Goal: Task Accomplishment & Management: Use online tool/utility

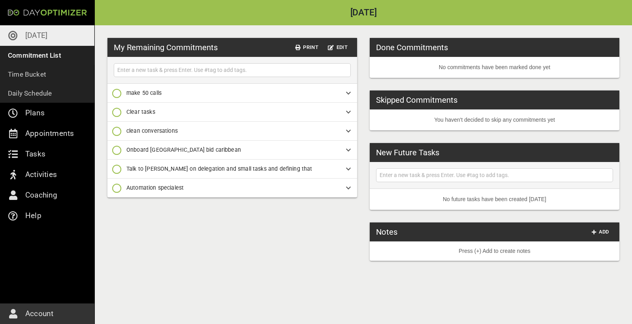
click at [44, 36] on p "[DATE]" at bounding box center [36, 35] width 22 height 13
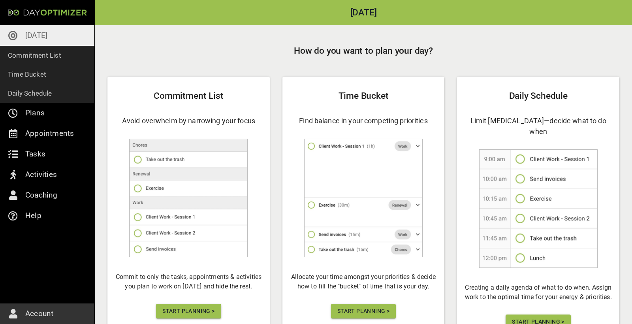
click at [196, 313] on span "Start Planning >" at bounding box center [188, 311] width 52 height 10
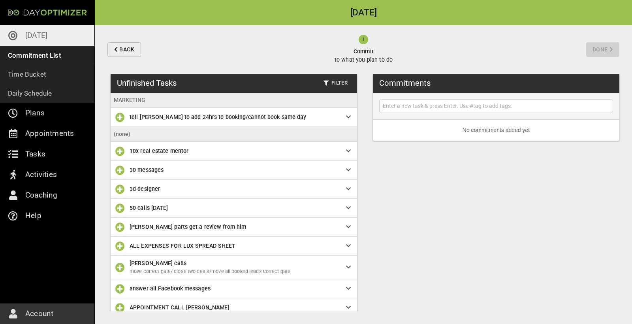
click at [407, 106] on input "text" at bounding box center [496, 106] width 230 height 10
type input "Pay [PERSON_NAME]"
type input "transit search horn dad"
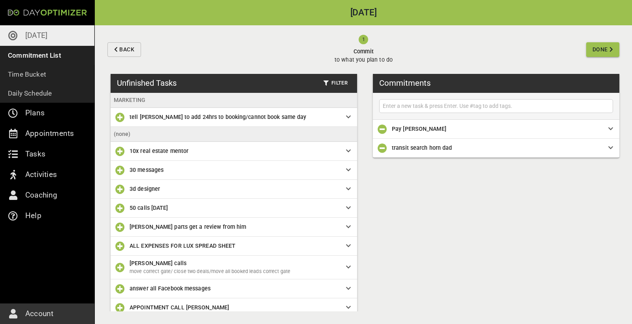
click at [402, 109] on input "text" at bounding box center [496, 106] width 230 height 10
click at [428, 106] on input "text" at bounding box center [496, 106] width 230 height 10
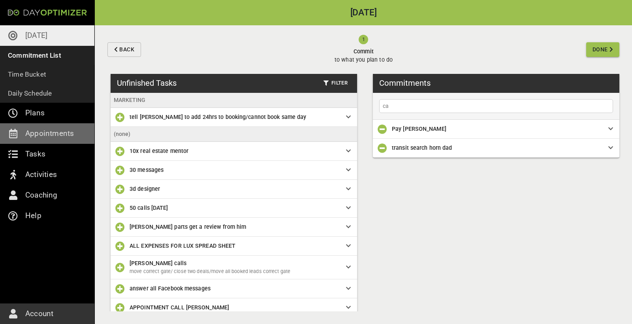
type input "c"
type input "setup calls with brokers"
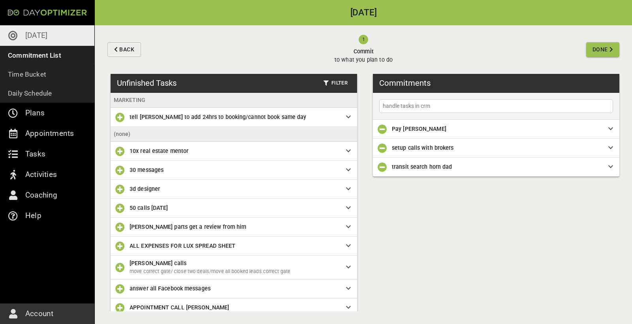
type input "handle tasks in crm"
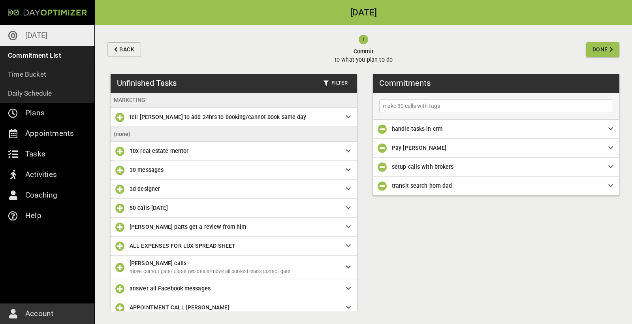
type input "make 30 calls with tags"
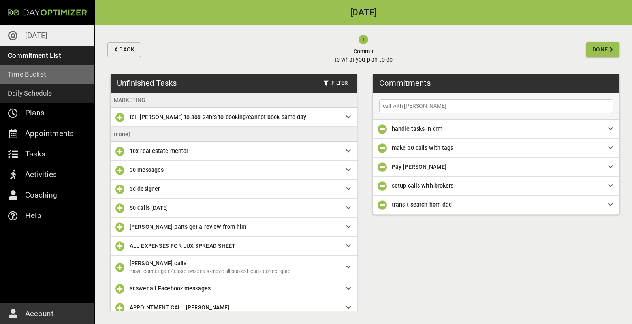
type input "call with [PERSON_NAME]"
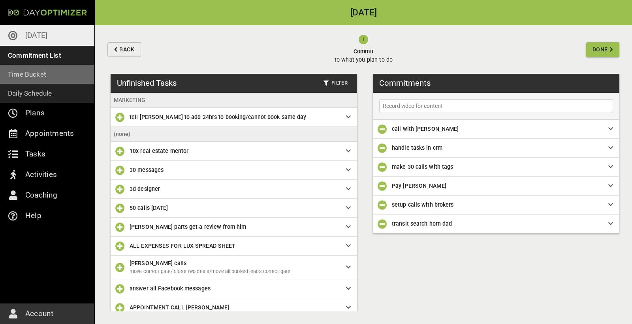
type input "Record video for content"
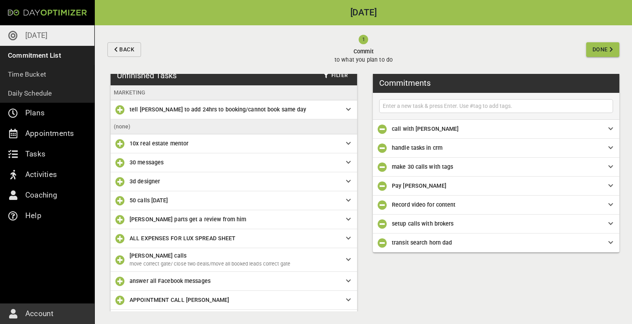
scroll to position [12, 0]
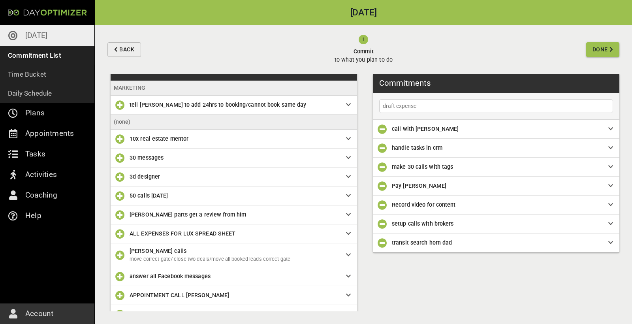
type input "draft expenses"
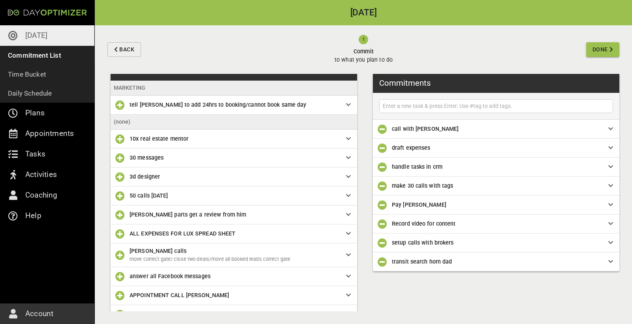
click at [603, 153] on div "draft expenses" at bounding box center [496, 148] width 246 height 19
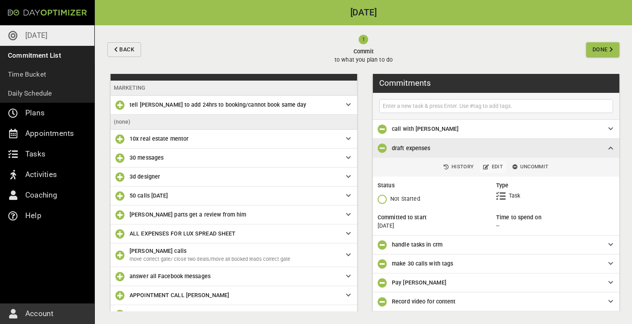
click at [495, 168] on span "Edit" at bounding box center [493, 166] width 20 height 9
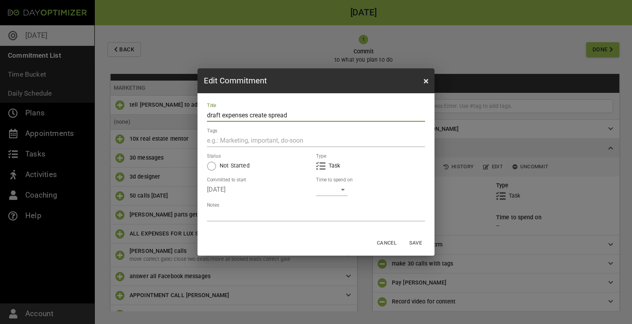
type input "draft expenses create spread"
click at [418, 242] on span "Save" at bounding box center [415, 242] width 19 height 9
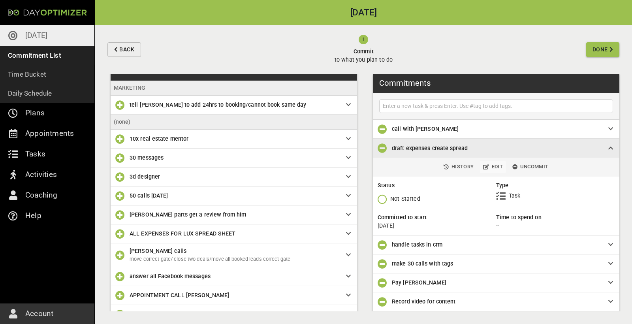
click at [500, 166] on span "Edit" at bounding box center [493, 166] width 20 height 9
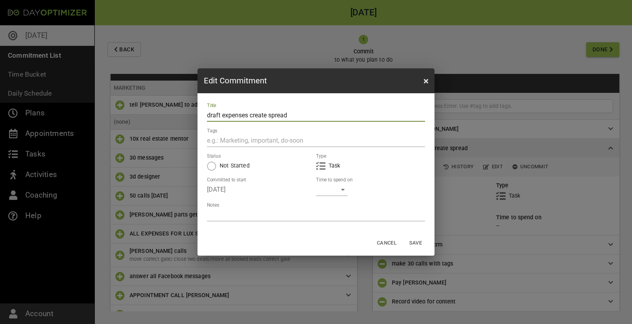
click at [342, 187] on div "​" at bounding box center [332, 189] width 32 height 13
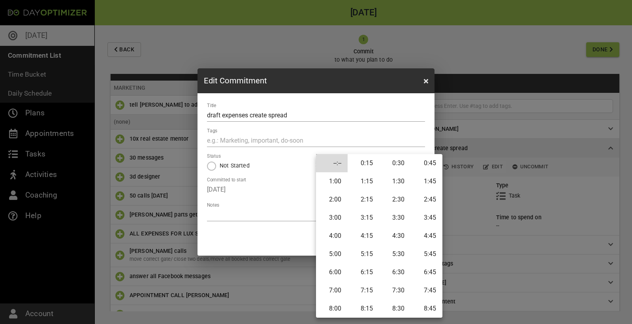
click at [288, 212] on div at bounding box center [316, 162] width 632 height 324
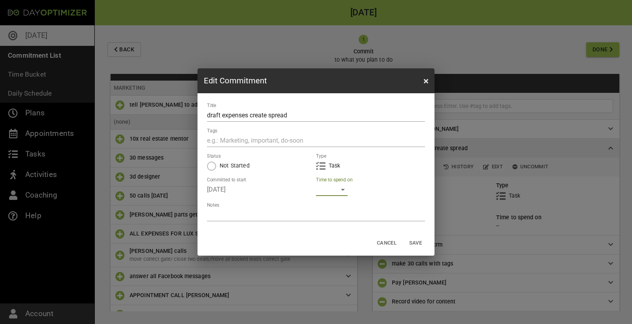
click at [346, 191] on div "​" at bounding box center [332, 189] width 32 height 13
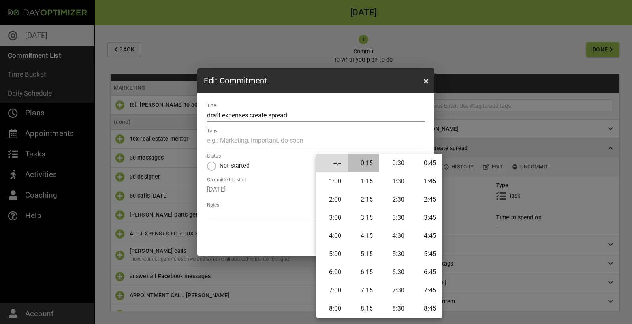
click at [367, 169] on li "0:15" at bounding box center [363, 163] width 32 height 18
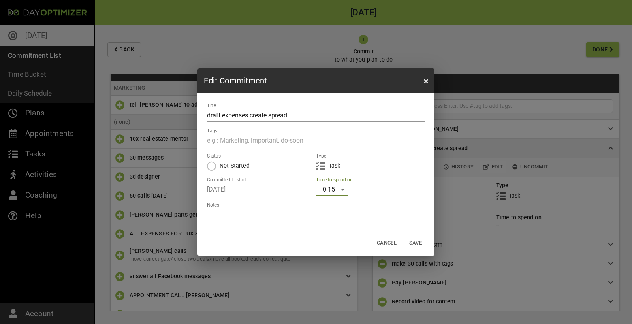
click at [421, 243] on span "Save" at bounding box center [415, 242] width 19 height 9
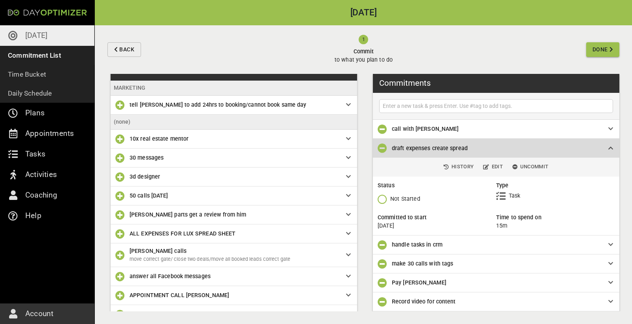
click at [610, 149] on icon at bounding box center [610, 148] width 5 height 6
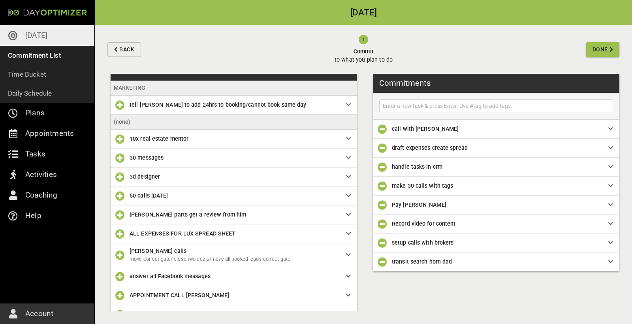
click at [472, 107] on input "text" at bounding box center [496, 106] width 230 height 10
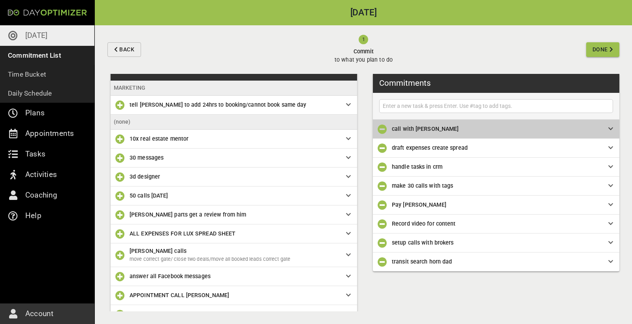
click at [585, 124] on span "call with [PERSON_NAME]" at bounding box center [494, 128] width 204 height 9
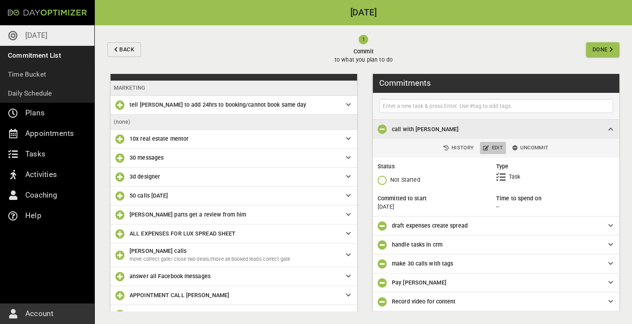
click at [493, 148] on span "Edit" at bounding box center [493, 147] width 20 height 9
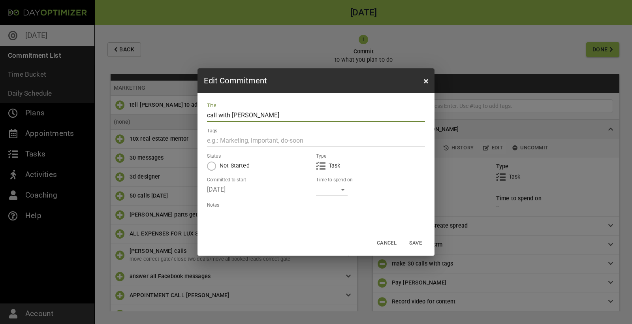
click at [332, 194] on div "​" at bounding box center [332, 189] width 32 height 13
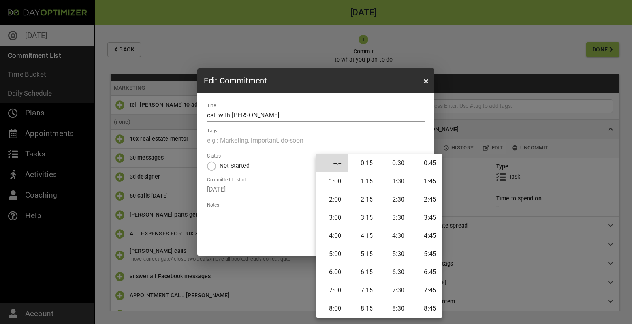
click at [343, 182] on li "1:00" at bounding box center [332, 181] width 32 height 18
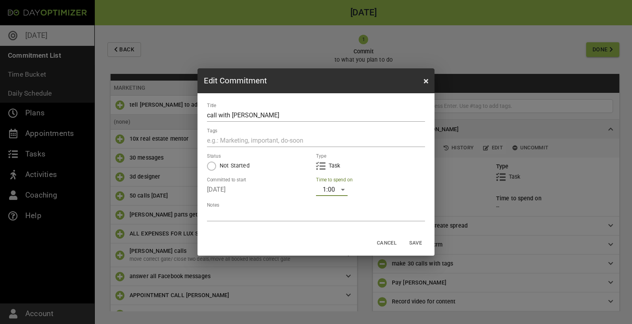
click at [418, 241] on span "Save" at bounding box center [415, 242] width 19 height 9
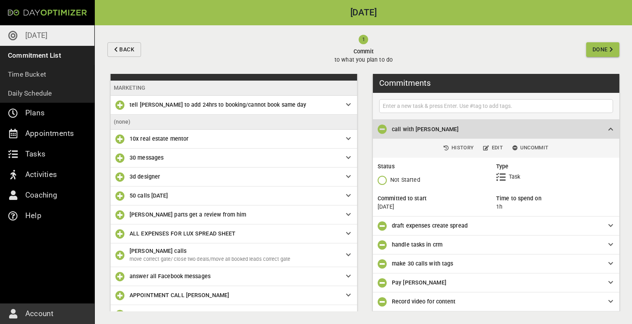
click at [612, 130] on icon at bounding box center [610, 129] width 5 height 6
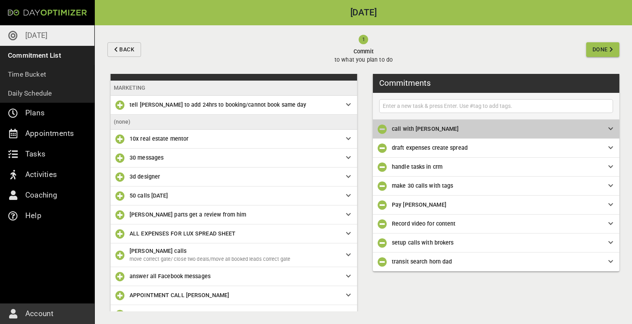
click at [590, 126] on span "call with [PERSON_NAME]" at bounding box center [494, 128] width 204 height 9
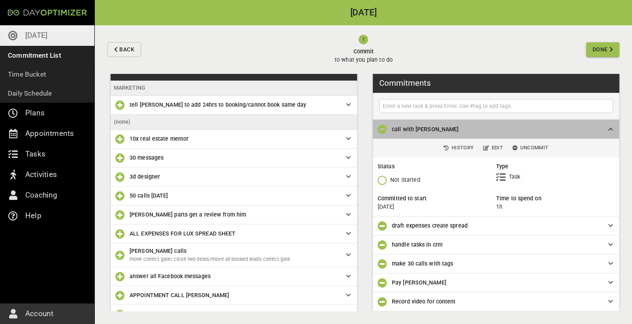
click at [590, 126] on span "call with [PERSON_NAME]" at bounding box center [494, 129] width 204 height 9
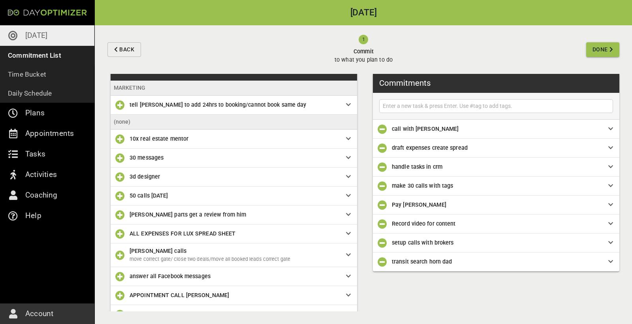
click at [508, 150] on span "draft expenses create spread" at bounding box center [494, 147] width 204 height 9
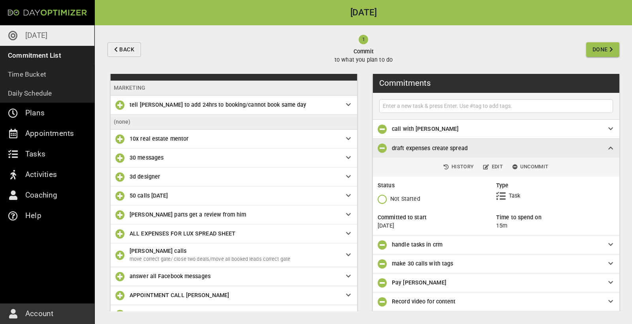
click at [508, 150] on span "draft expenses create spread" at bounding box center [494, 148] width 204 height 9
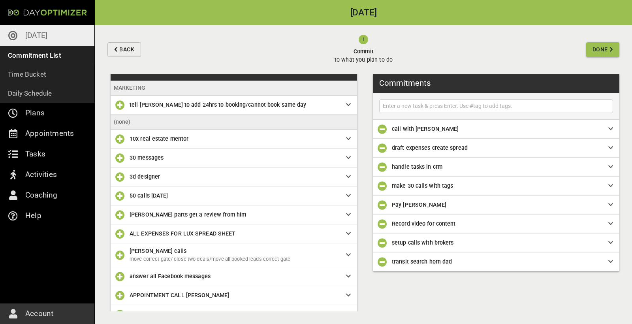
click at [484, 168] on span "handle tasks in crm" at bounding box center [494, 166] width 204 height 9
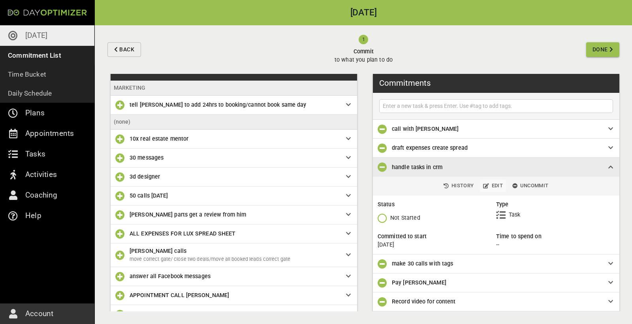
click at [495, 186] on span "Edit" at bounding box center [493, 185] width 20 height 9
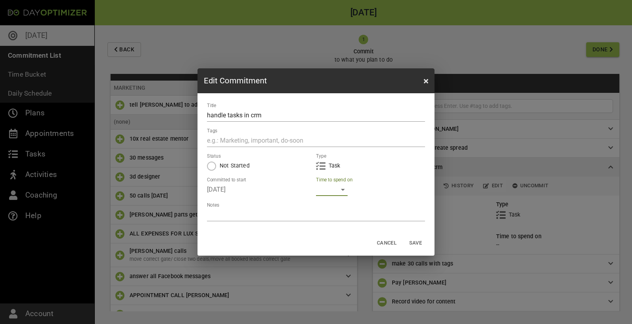
click at [336, 191] on div "​" at bounding box center [332, 189] width 32 height 13
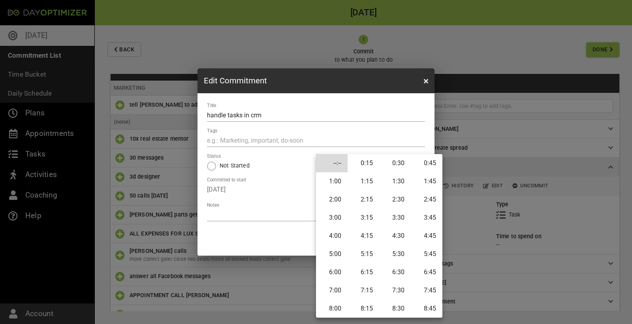
click at [341, 232] on li "4:00" at bounding box center [332, 236] width 32 height 18
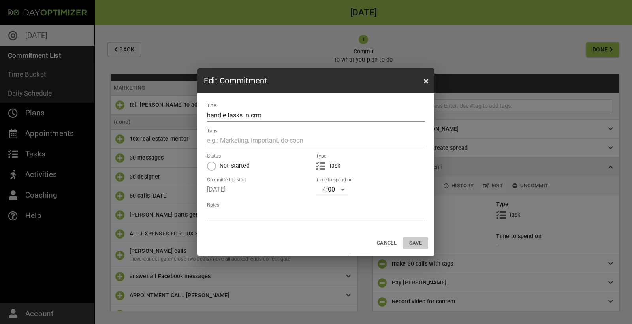
click at [409, 245] on span "Save" at bounding box center [415, 242] width 19 height 9
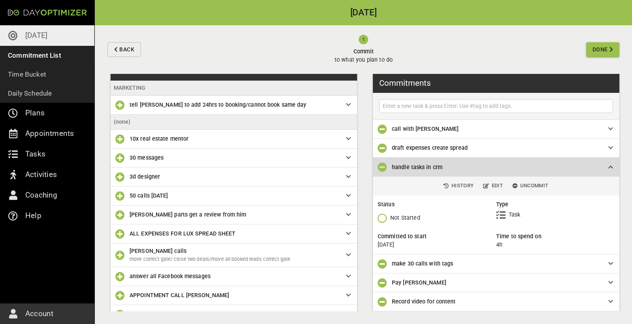
click at [612, 166] on icon at bounding box center [610, 167] width 5 height 6
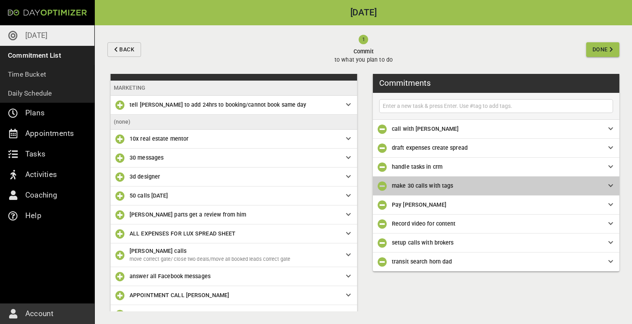
click at [485, 190] on span "make 30 calls with tags" at bounding box center [494, 185] width 204 height 9
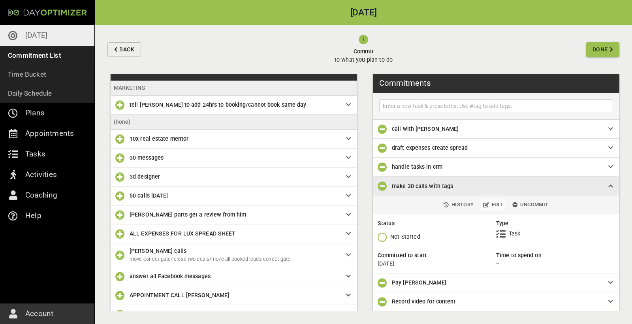
click at [493, 205] on span "Edit" at bounding box center [493, 204] width 20 height 9
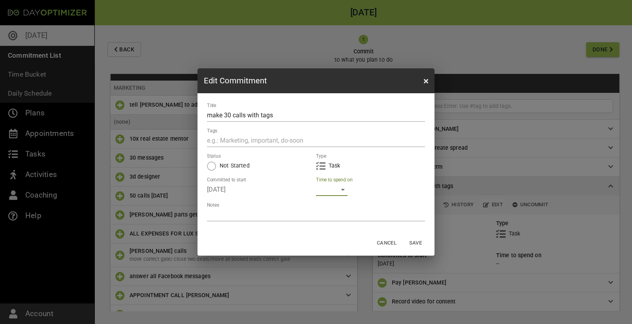
click at [335, 191] on div "​" at bounding box center [332, 189] width 32 height 13
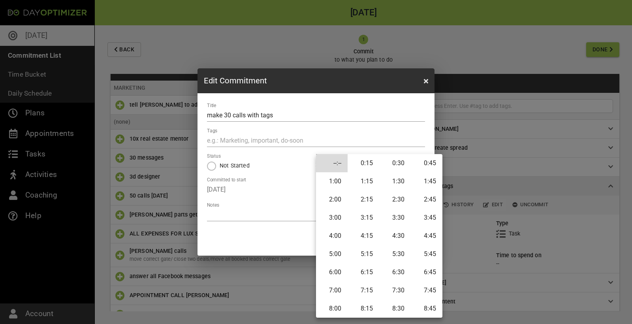
click at [332, 249] on li "5:00" at bounding box center [332, 254] width 32 height 18
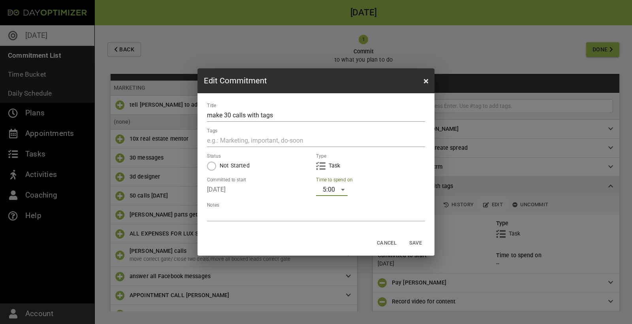
click at [412, 242] on span "Save" at bounding box center [415, 242] width 19 height 9
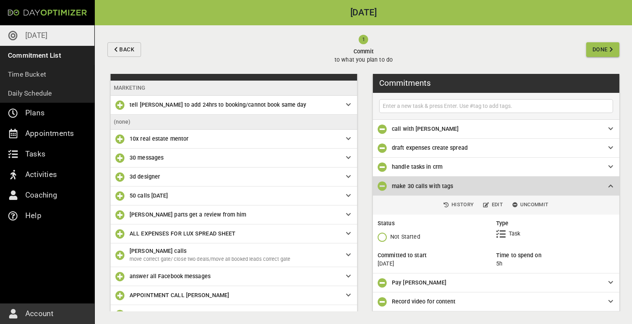
click at [608, 184] on icon at bounding box center [610, 186] width 5 height 6
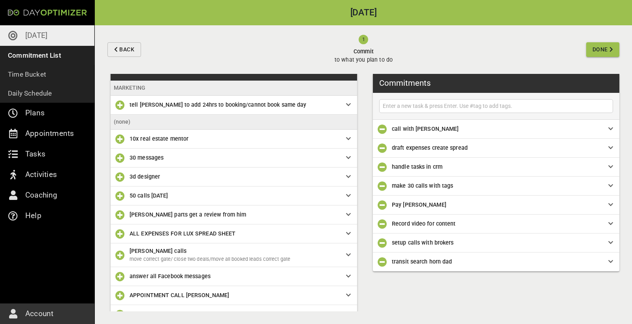
scroll to position [0, 0]
click at [486, 205] on span "Pay [PERSON_NAME]" at bounding box center [494, 204] width 204 height 9
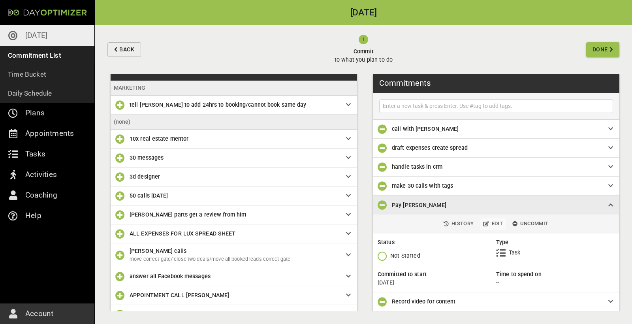
click at [496, 221] on span "Edit" at bounding box center [493, 223] width 20 height 9
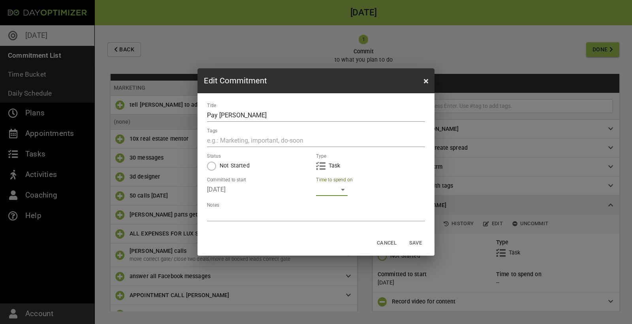
click at [341, 187] on div "​" at bounding box center [332, 189] width 32 height 13
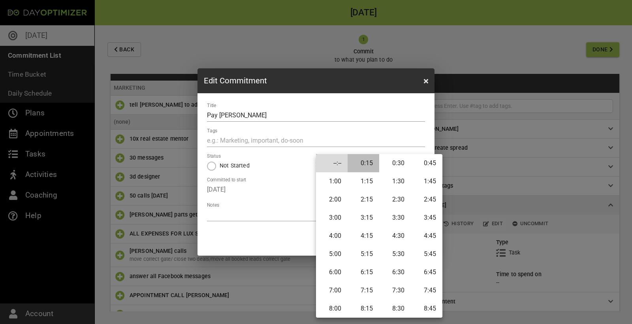
click at [373, 165] on li "0:15" at bounding box center [363, 163] width 32 height 18
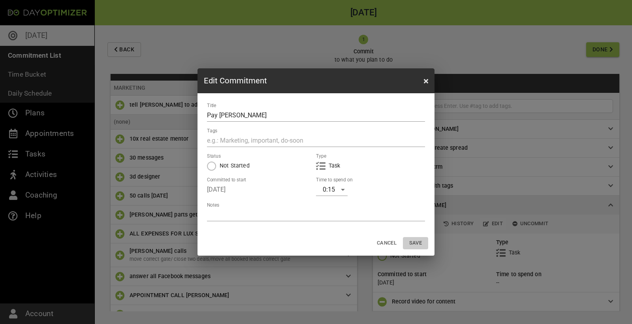
click at [422, 242] on span "Save" at bounding box center [415, 242] width 19 height 9
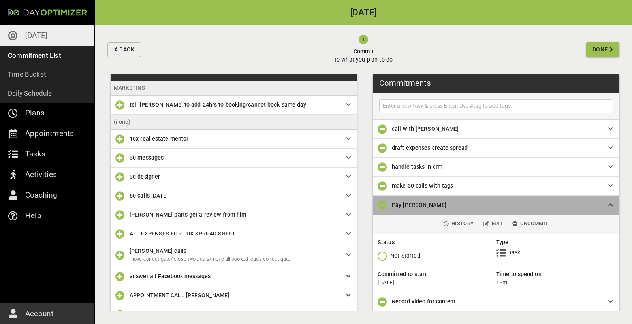
click at [603, 205] on div "Pay [PERSON_NAME]" at bounding box center [500, 205] width 216 height 9
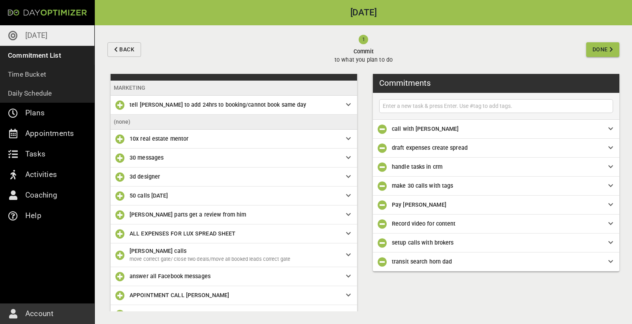
click at [484, 216] on div "Record video for content" at bounding box center [496, 223] width 246 height 19
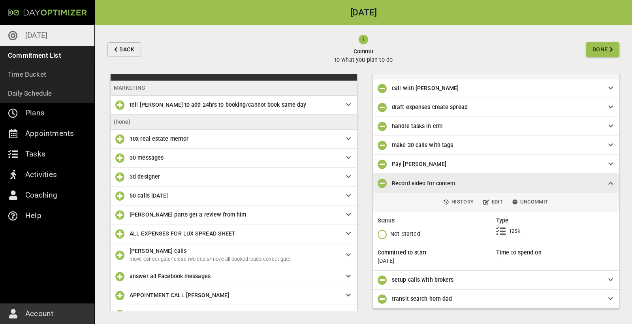
scroll to position [40, 0]
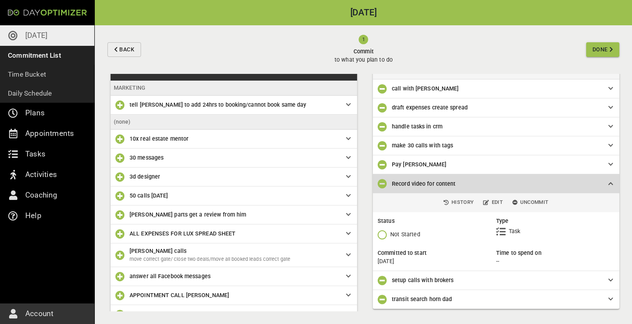
click at [609, 185] on icon at bounding box center [610, 184] width 5 height 6
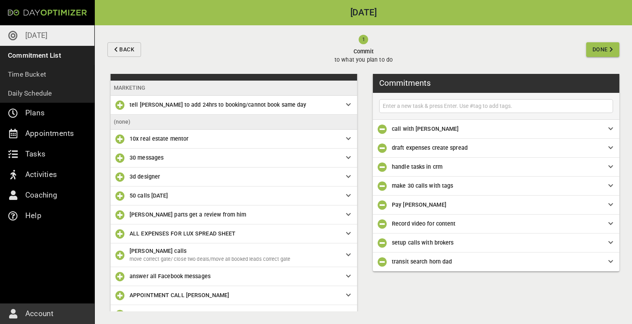
scroll to position [0, 0]
click at [612, 204] on icon at bounding box center [610, 205] width 5 height 6
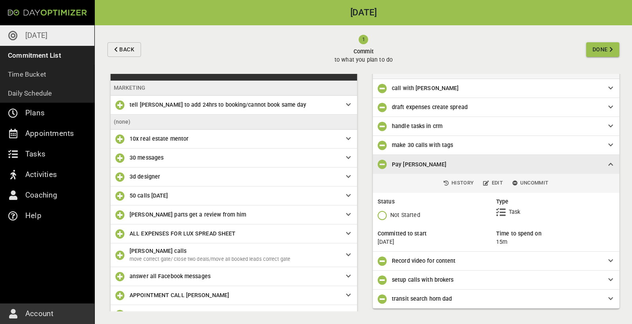
scroll to position [40, 0]
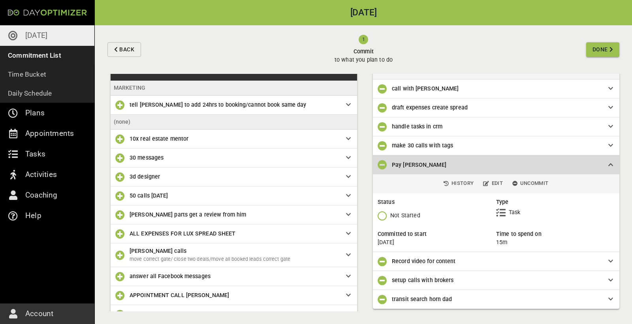
click at [612, 163] on icon at bounding box center [610, 165] width 5 height 6
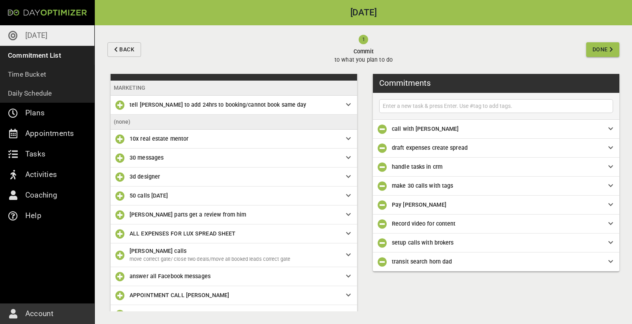
scroll to position [0, 0]
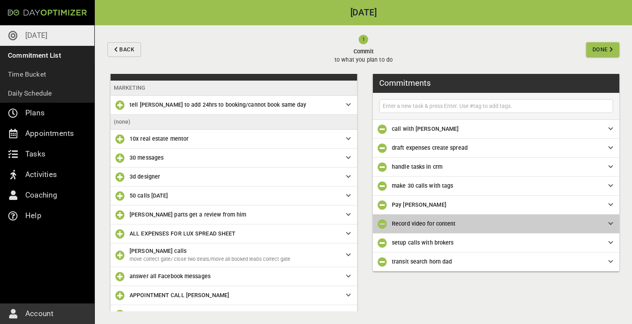
click at [531, 222] on span "Record video for content" at bounding box center [494, 223] width 204 height 9
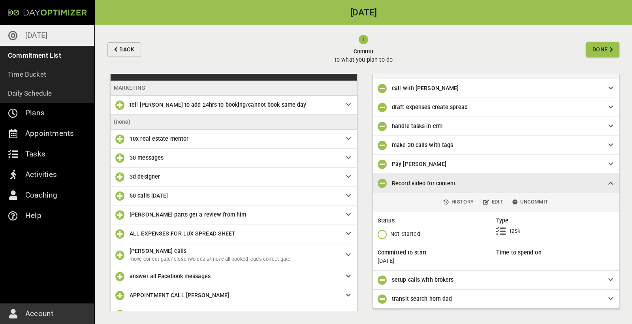
scroll to position [40, 0]
click at [496, 201] on span "Edit" at bounding box center [493, 202] width 20 height 9
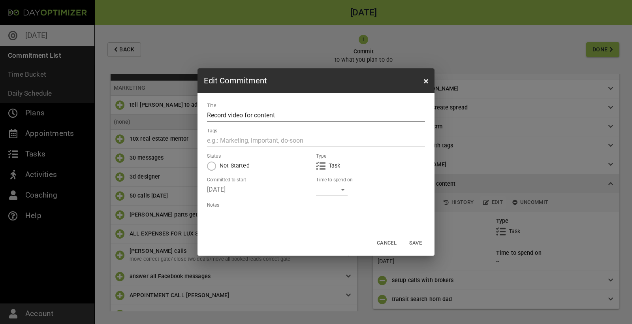
click at [329, 196] on div "Title Record video for content Tags Status Not Started Type Task Committed to s…" at bounding box center [315, 161] width 237 height 137
click at [335, 191] on div "​" at bounding box center [332, 189] width 32 height 13
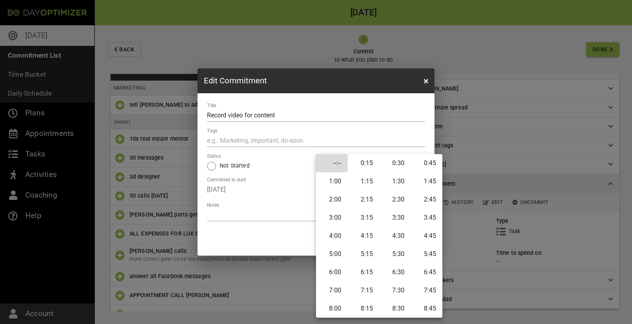
click at [339, 203] on li "2:00" at bounding box center [332, 199] width 32 height 18
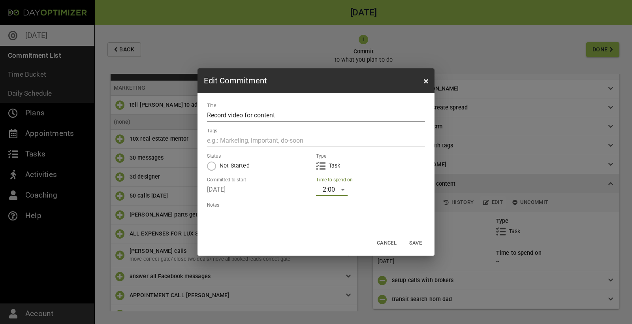
click at [411, 240] on span "Save" at bounding box center [415, 242] width 19 height 9
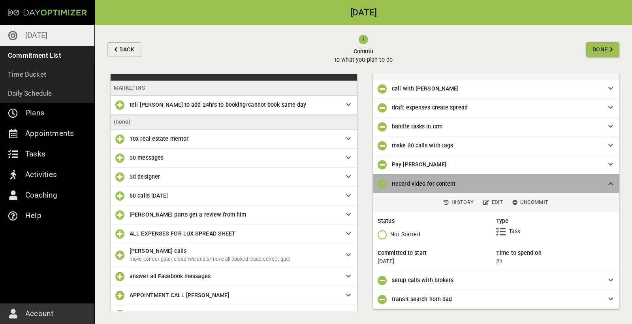
click at [608, 182] on icon at bounding box center [610, 184] width 5 height 6
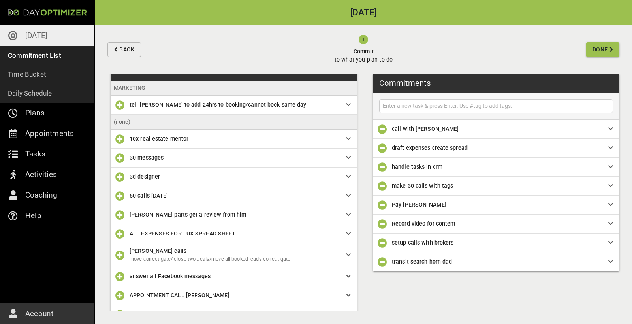
scroll to position [0, 0]
click at [477, 244] on span "setup calls with brokers" at bounding box center [494, 242] width 204 height 9
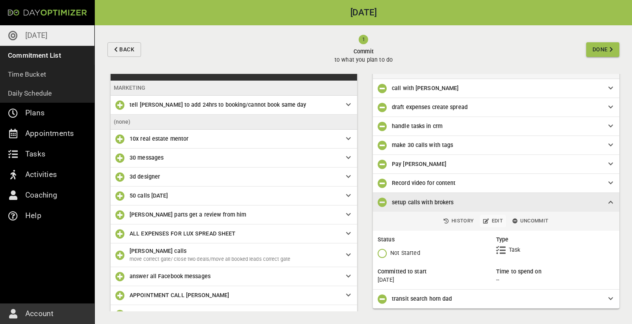
scroll to position [40, 0]
click at [497, 218] on span "Edit" at bounding box center [493, 221] width 20 height 9
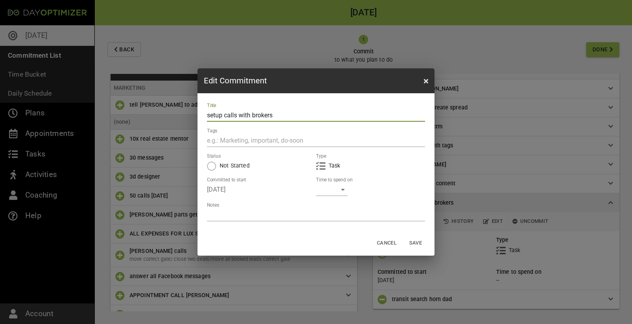
click at [337, 193] on div "​" at bounding box center [332, 189] width 32 height 13
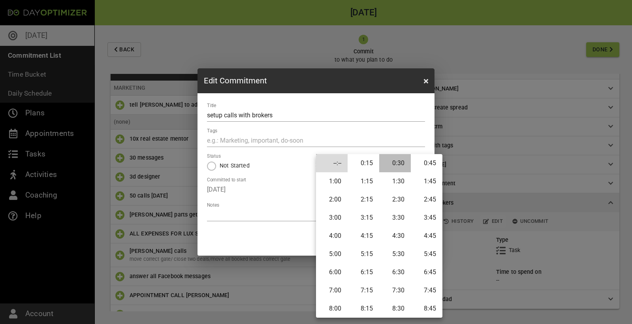
click at [402, 167] on li "0:30" at bounding box center [395, 163] width 32 height 18
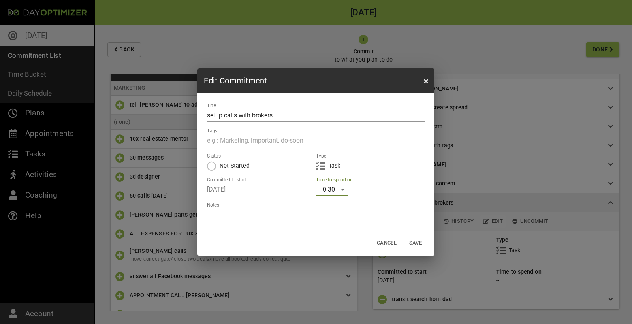
click at [420, 240] on span "Save" at bounding box center [415, 242] width 19 height 9
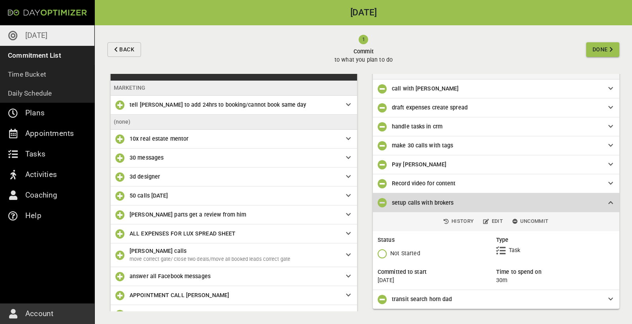
click at [609, 201] on icon at bounding box center [610, 203] width 5 height 6
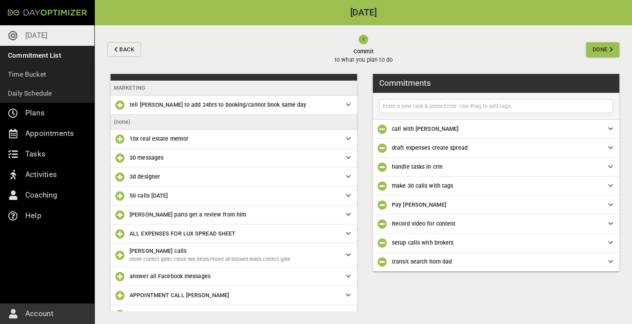
scroll to position [0, 0]
click at [460, 242] on span "setup calls with brokers" at bounding box center [494, 242] width 204 height 9
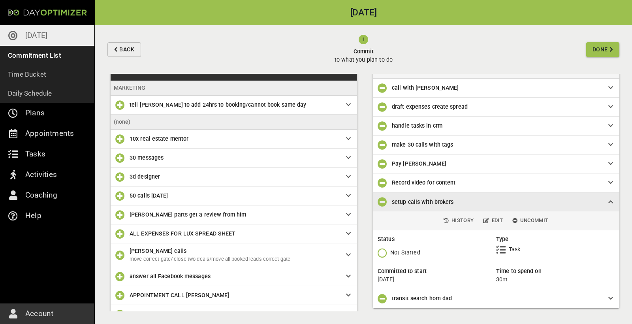
scroll to position [40, 0]
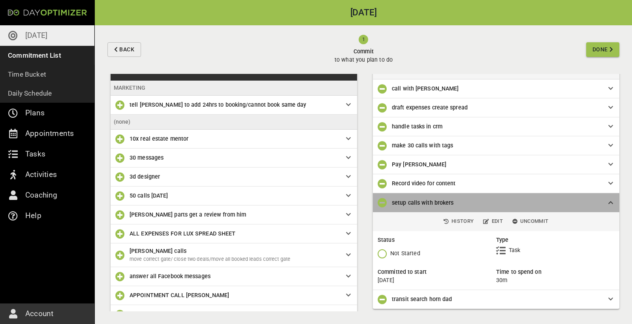
click at [613, 203] on div "setup calls with brokers" at bounding box center [496, 202] width 246 height 19
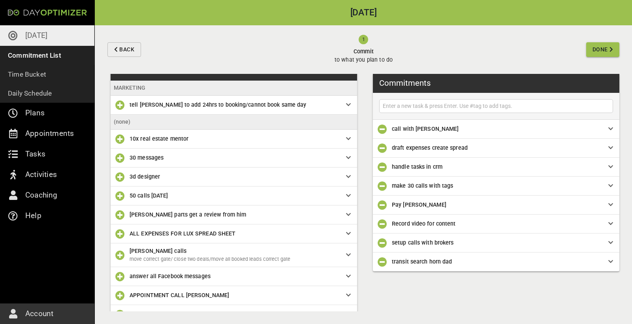
click at [517, 262] on span "transit search horn dad" at bounding box center [494, 261] width 204 height 9
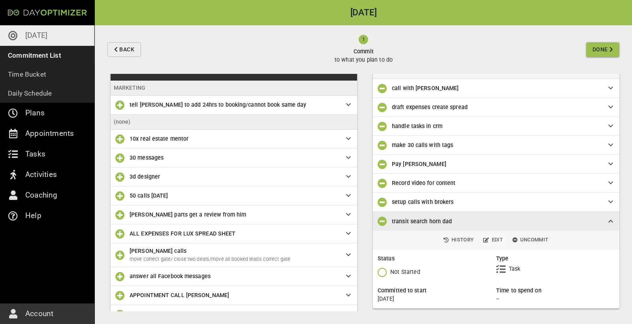
scroll to position [40, 0]
click at [497, 239] on span "Edit" at bounding box center [493, 240] width 20 height 9
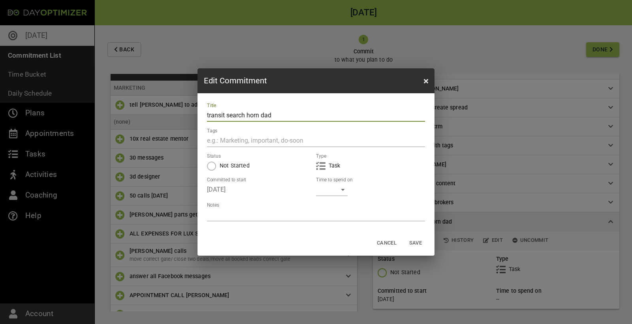
click at [340, 192] on div "​" at bounding box center [332, 189] width 32 height 13
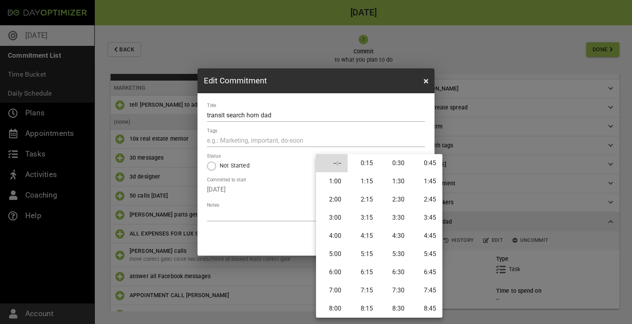
click at [401, 163] on li "0:30" at bounding box center [395, 163] width 32 height 18
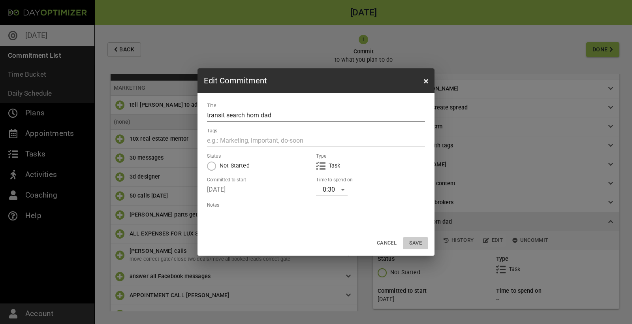
click at [416, 244] on span "Save" at bounding box center [415, 242] width 19 height 9
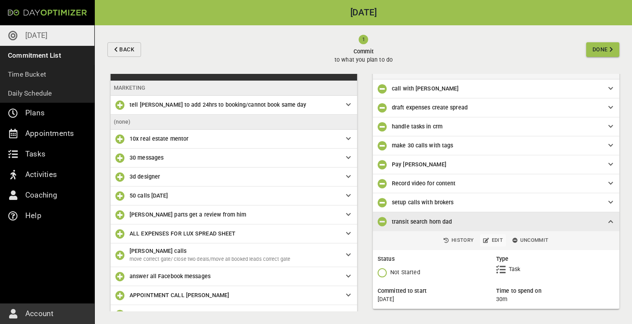
click at [495, 240] on span "Edit" at bounding box center [493, 240] width 20 height 9
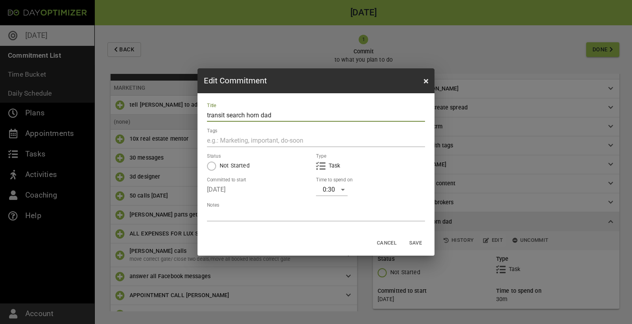
click at [290, 213] on textarea at bounding box center [316, 215] width 218 height 8
type textarea "G"
type textarea "Ge"
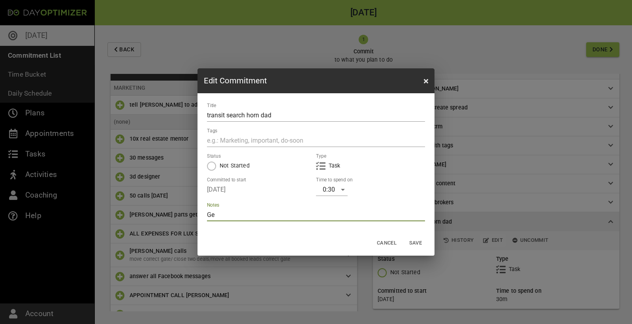
type textarea "Get"
type textarea "Get H"
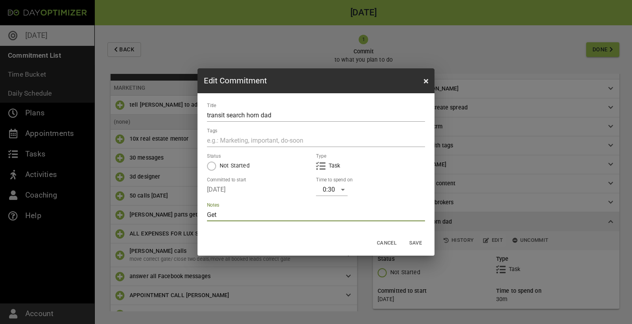
type textarea "Get H"
type textarea "Get Ho"
type textarea "Get Hoo"
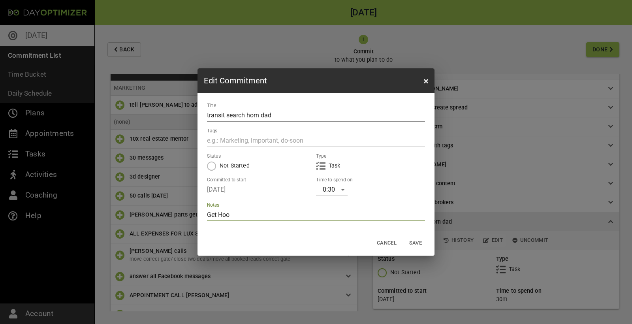
type textarea "Get Hood"
click at [418, 239] on span "Save" at bounding box center [415, 242] width 19 height 9
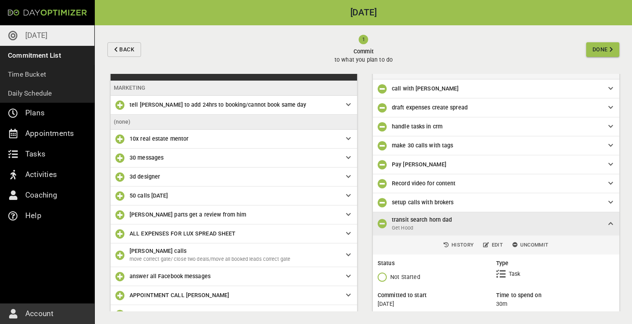
click at [596, 52] on span "Done" at bounding box center [599, 50] width 15 height 10
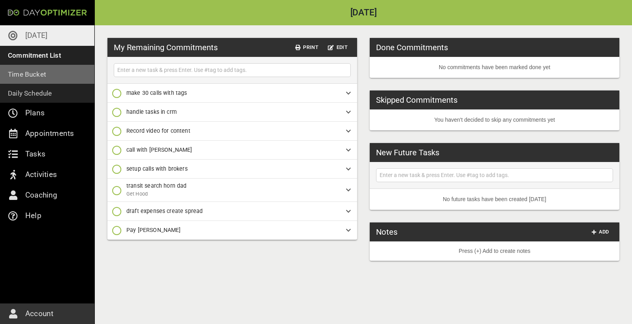
click at [30, 77] on p "Time Bucket" at bounding box center [27, 74] width 38 height 11
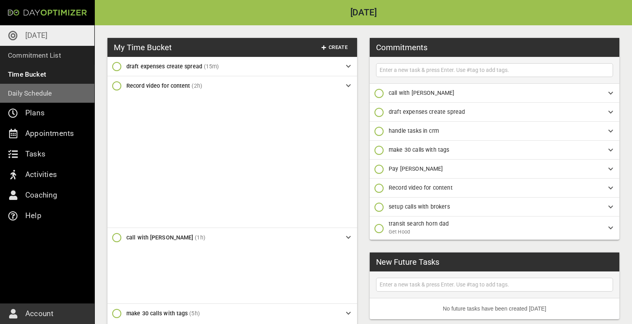
click at [37, 91] on p "Daily Schedule" at bounding box center [30, 93] width 44 height 11
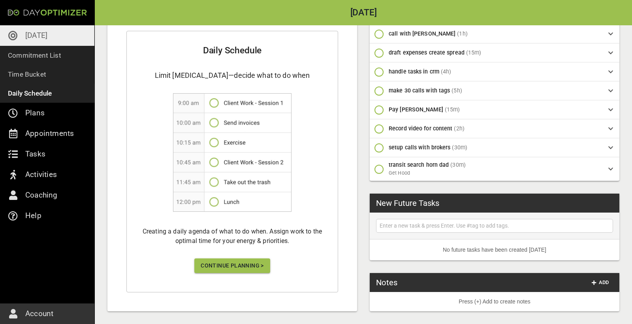
scroll to position [120, 0]
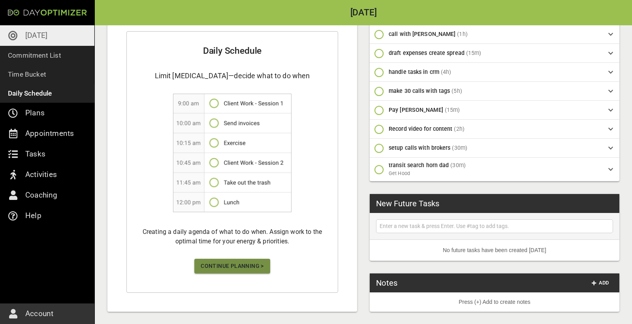
click at [248, 265] on span "Continue Planning >" at bounding box center [232, 266] width 63 height 10
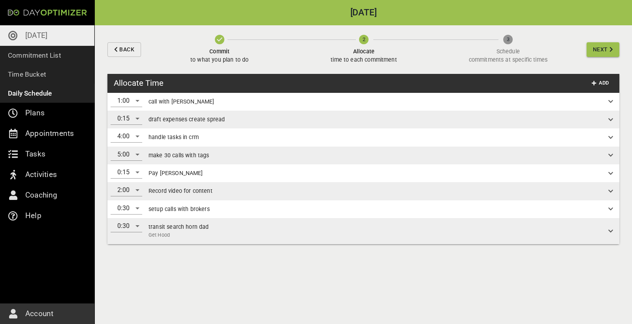
click at [603, 51] on span "Next" at bounding box center [600, 50] width 15 height 10
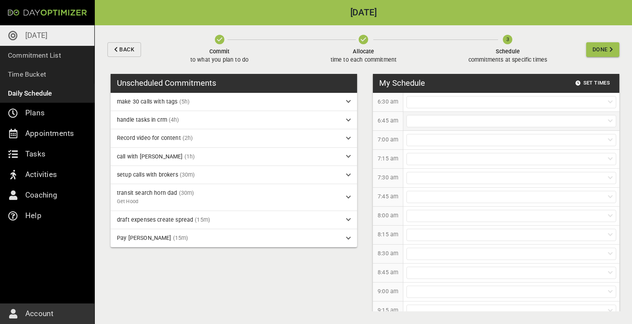
click at [415, 122] on div at bounding box center [511, 121] width 210 height 12
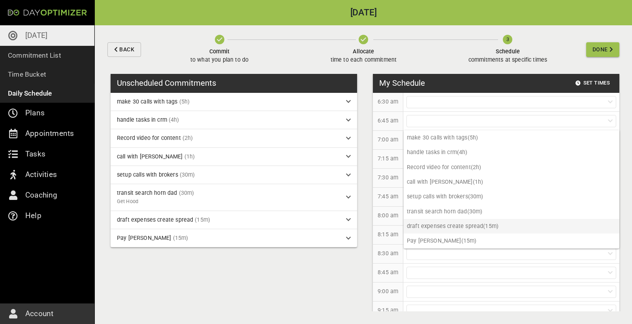
click at [445, 225] on p "draft expenses create spread (15m)" at bounding box center [511, 226] width 216 height 15
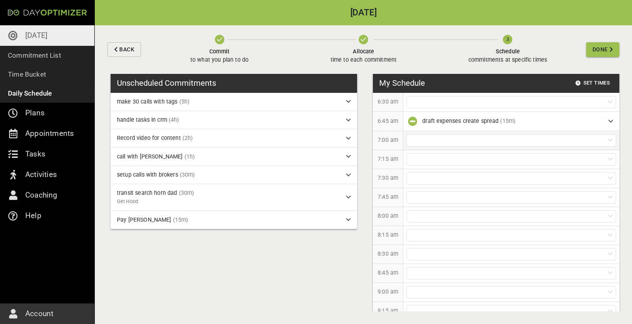
click at [448, 144] on div at bounding box center [511, 140] width 210 height 12
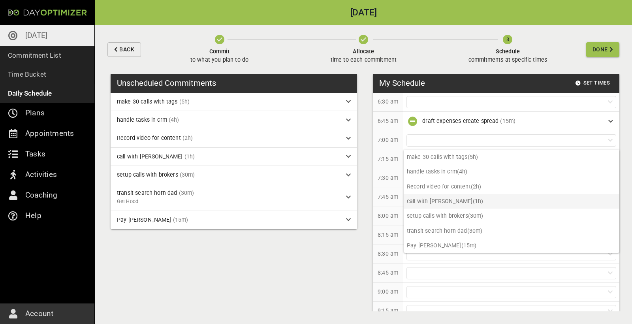
click at [445, 196] on p "call with [PERSON_NAME] (1h)" at bounding box center [511, 201] width 216 height 15
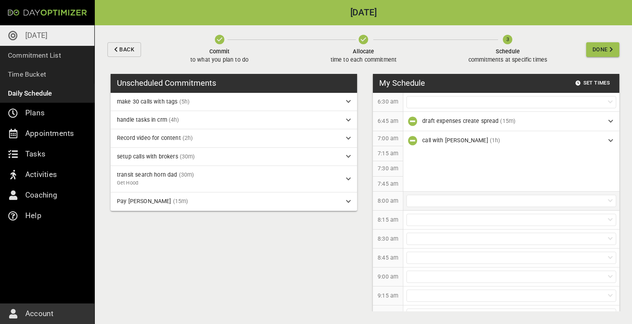
click at [450, 201] on div at bounding box center [511, 201] width 210 height 12
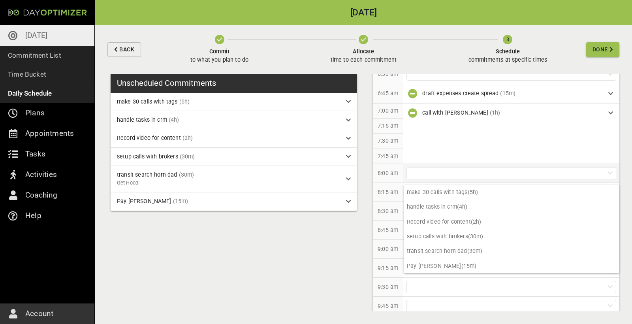
scroll to position [29, 0]
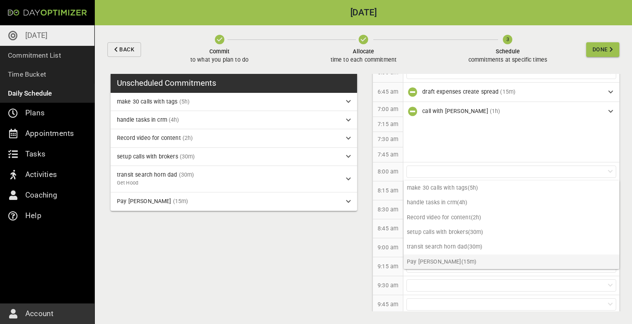
click at [442, 263] on p "Pay [PERSON_NAME] (15m)" at bounding box center [511, 261] width 216 height 15
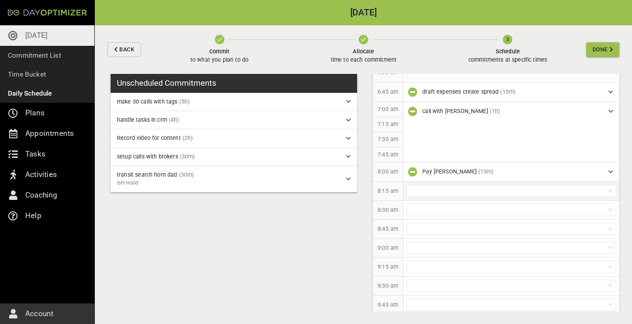
click at [432, 192] on div at bounding box center [511, 191] width 210 height 12
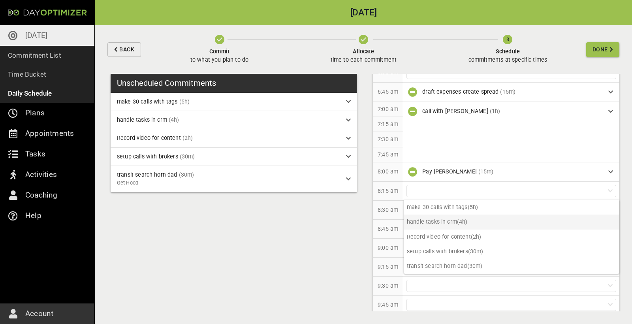
click at [449, 223] on p "handle tasks in crm (4h)" at bounding box center [511, 221] width 216 height 15
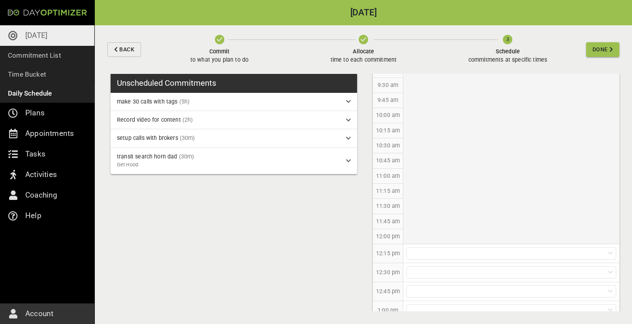
scroll to position [238, 0]
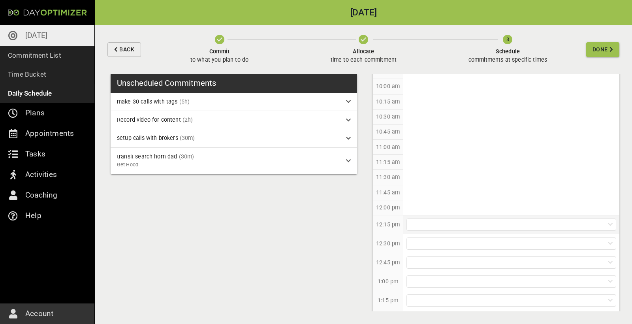
click at [430, 220] on div at bounding box center [511, 224] width 210 height 12
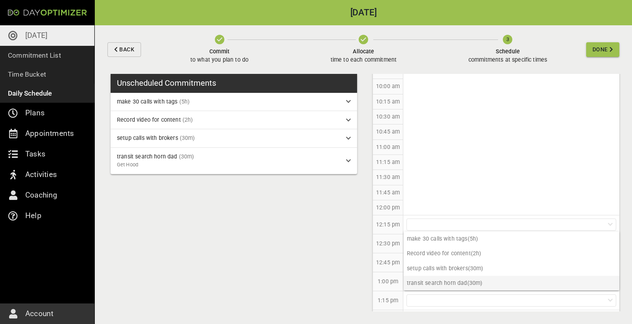
click at [438, 280] on p "transit search horn dad (30m)" at bounding box center [511, 283] width 216 height 15
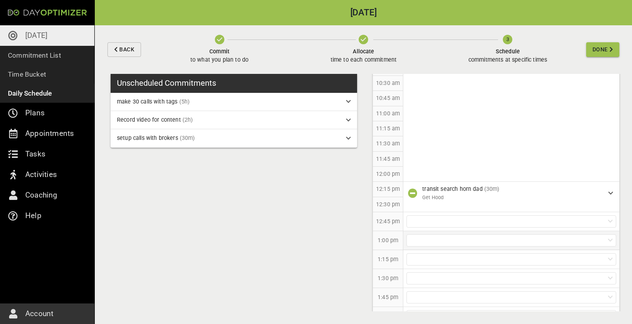
scroll to position [295, 0]
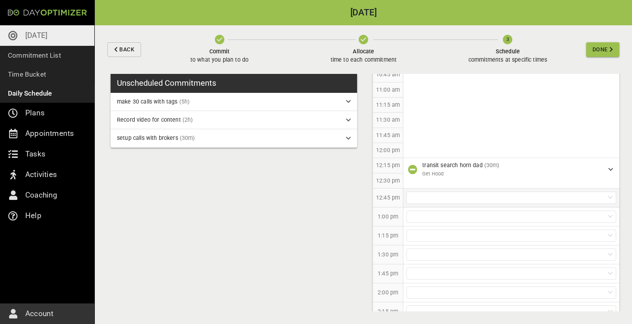
click at [438, 194] on div at bounding box center [511, 197] width 210 height 12
click at [443, 208] on p "make 30 calls with tags (5h)" at bounding box center [511, 211] width 216 height 15
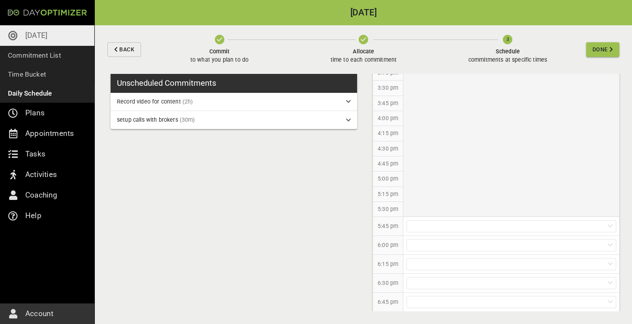
scroll to position [581, 0]
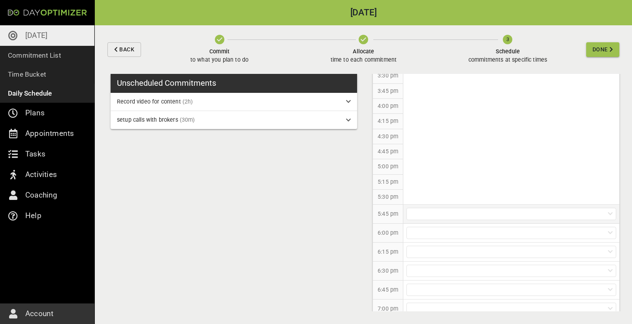
click at [437, 208] on div at bounding box center [511, 214] width 210 height 12
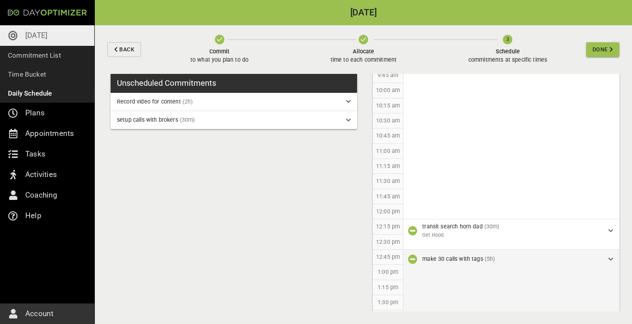
scroll to position [243, 0]
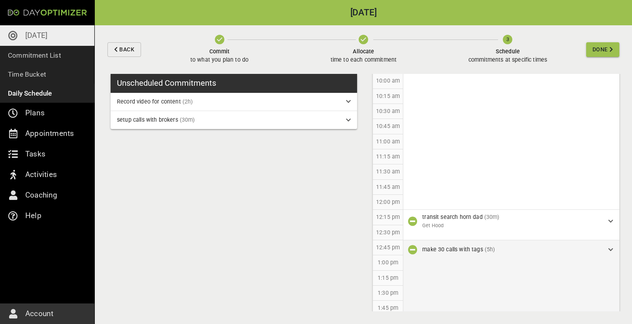
click at [412, 246] on icon "button" at bounding box center [412, 249] width 9 height 9
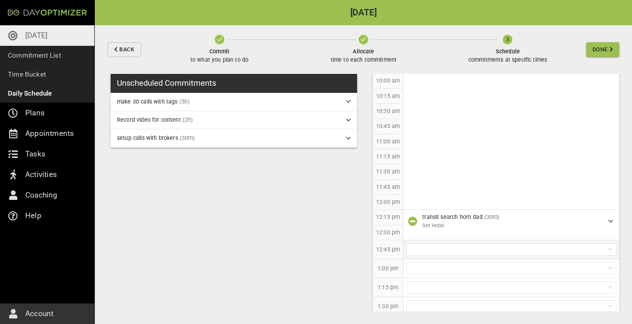
click at [423, 248] on div at bounding box center [511, 249] width 210 height 12
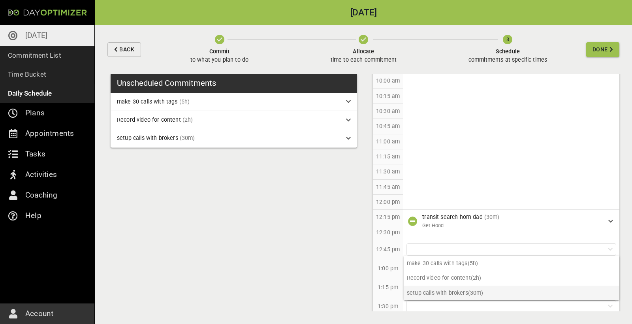
click at [439, 289] on p "setup calls with brokers (30m)" at bounding box center [511, 292] width 216 height 15
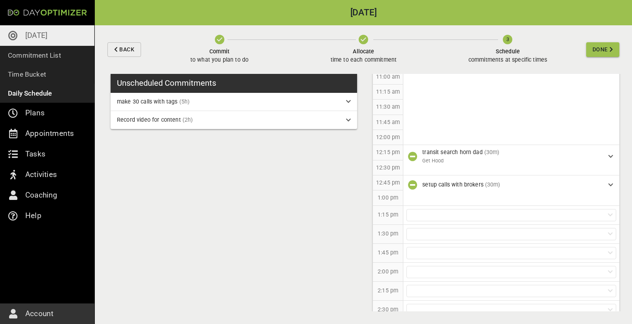
scroll to position [332, 0]
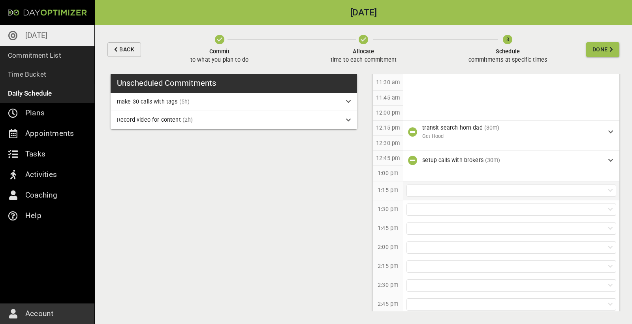
click at [429, 189] on div at bounding box center [511, 190] width 210 height 12
click at [448, 206] on p "make 30 calls with tags (5h)" at bounding box center [511, 204] width 216 height 15
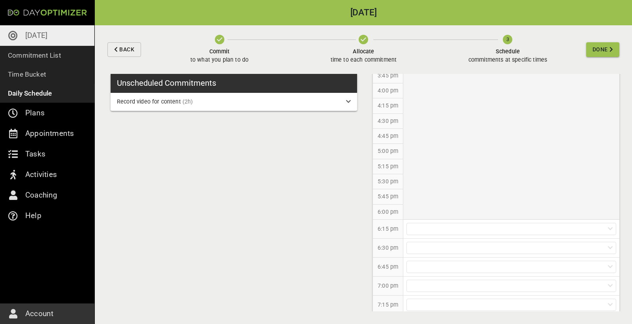
scroll to position [592, 0]
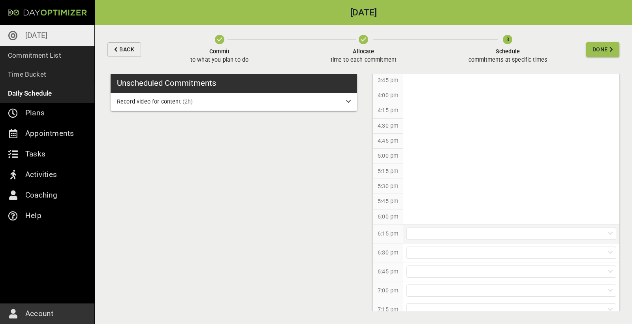
click at [434, 231] on div at bounding box center [511, 233] width 210 height 12
click at [447, 245] on p "Record video for content (2h)" at bounding box center [511, 244] width 216 height 15
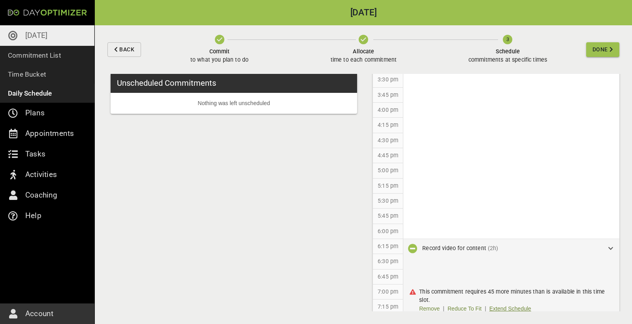
click at [514, 304] on link "Extend Schedule" at bounding box center [510, 308] width 42 height 8
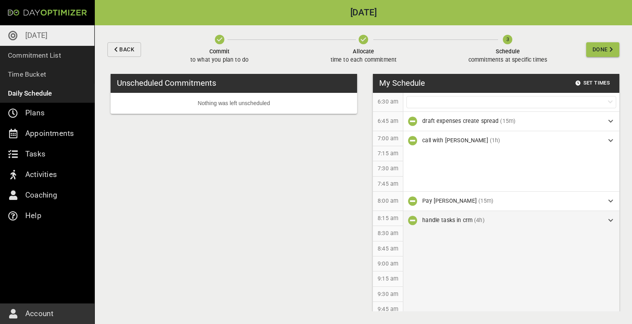
scroll to position [0, 0]
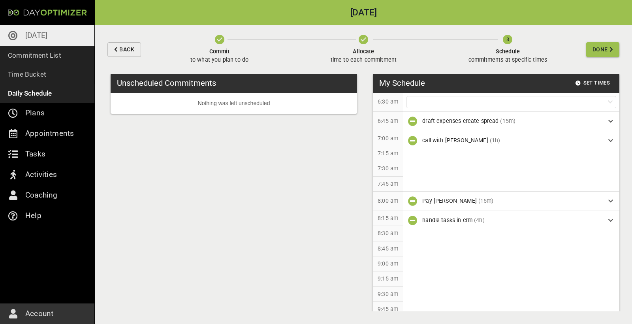
click at [595, 49] on span "Done" at bounding box center [599, 50] width 15 height 10
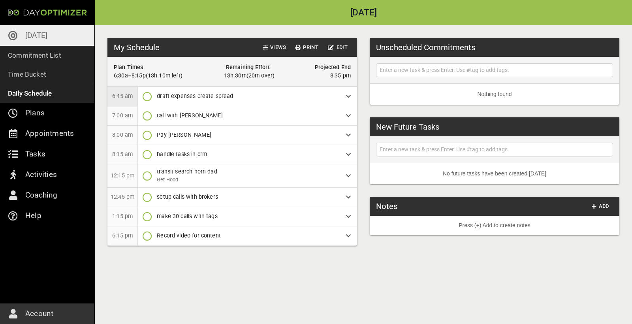
click at [386, 71] on input "text" at bounding box center [494, 70] width 233 height 10
type input "[PERSON_NAME] send invoice to email"
